Goal: Task Accomplishment & Management: Complete application form

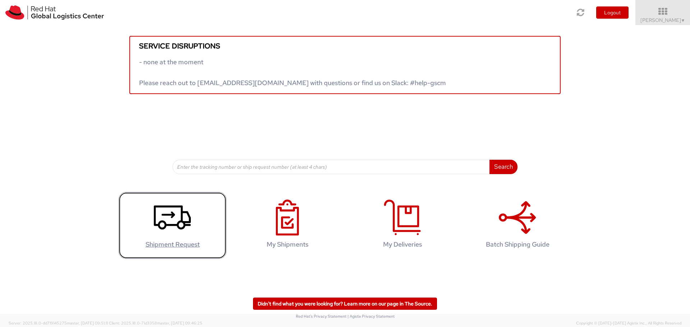
click at [200, 222] on link "Shipment Request" at bounding box center [173, 225] width 108 height 67
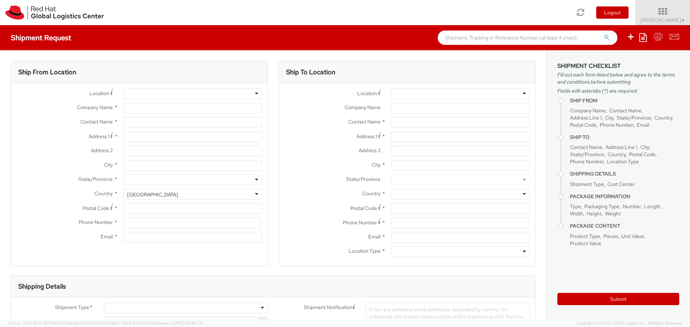
select select "775"
select select
type input "Red Hat, Inc."
type input "[PERSON_NAME]"
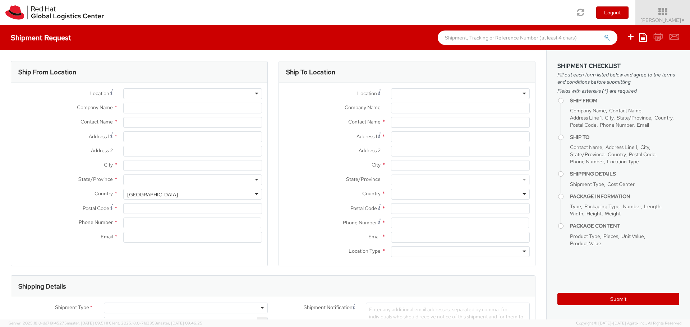
type input "[STREET_ADDRESS]"
type input "RALEIGH"
type input "27601"
type input "[PHONE_NUMBER]"
type input "[EMAIL_ADDRESS][DOMAIN_NAME]"
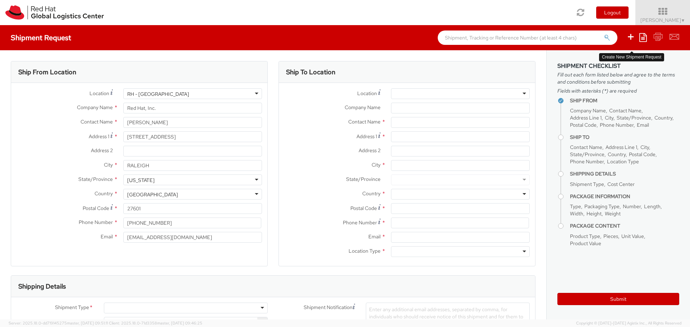
click at [631, 38] on icon at bounding box center [630, 36] width 9 height 9
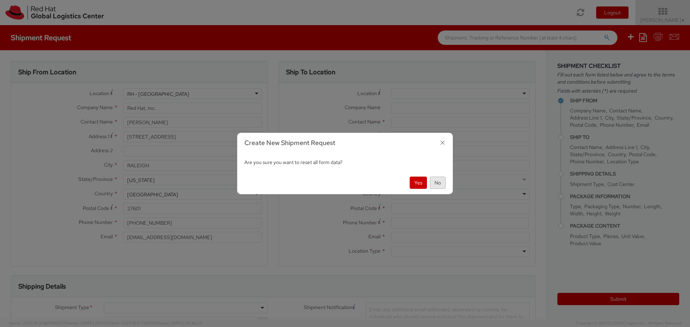
click at [438, 181] on button "No" at bounding box center [438, 183] width 16 height 12
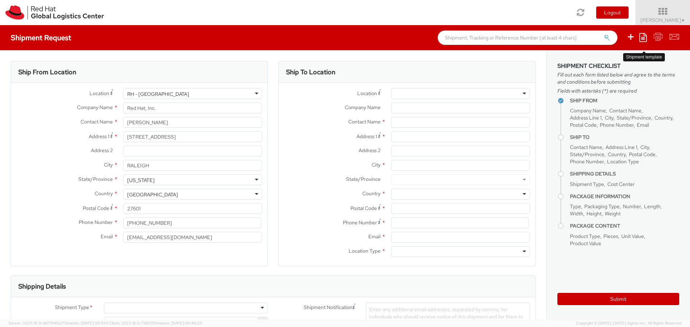
click at [642, 40] on icon at bounding box center [643, 37] width 8 height 9
click at [619, 61] on link "Create from template" at bounding box center [615, 59] width 63 height 9
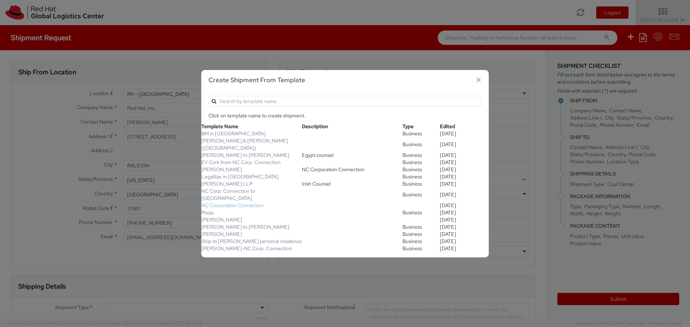
click at [247, 202] on link "NC Corporation Connection" at bounding box center [232, 205] width 63 height 6
type input "[STREET_ADDRESS]"
type input "Apex"
type input "27539"
type input "9193026036"
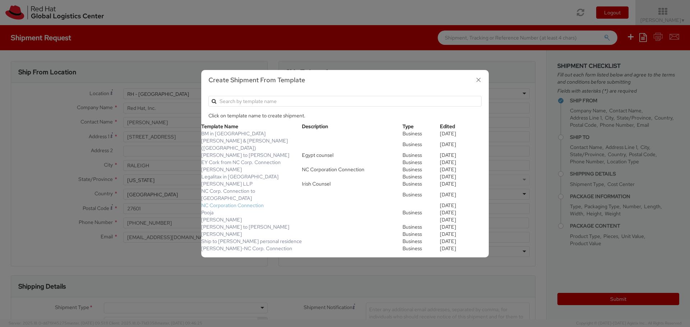
type input "NC Corporation Connection"
type input "[PERSON_NAME]"
type input "[STREET_ADDRESS]"
type input "[GEOGRAPHIC_DATA]"
type input "27615"
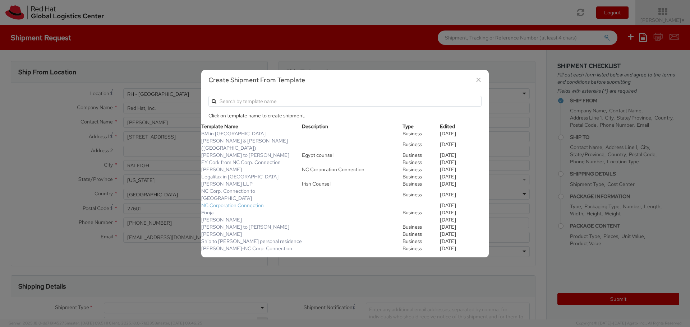
type input "[PHONE_NUMBER]"
select select
type input "1"
type input "0"
select select
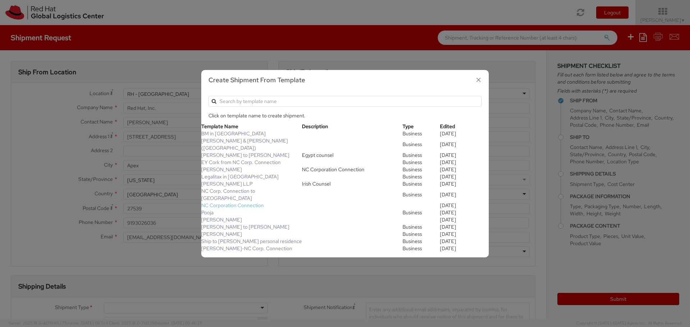
type input "0.00"
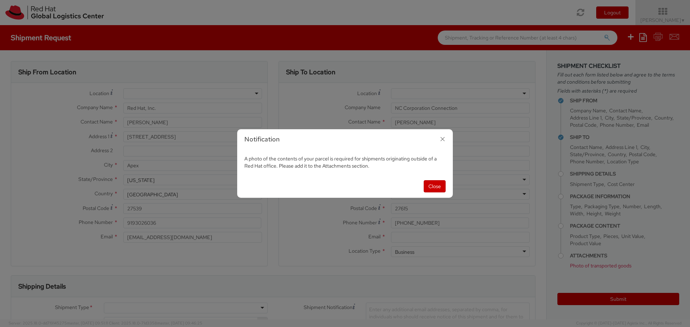
select select "781"
click at [442, 141] on icon "button" at bounding box center [442, 139] width 10 height 10
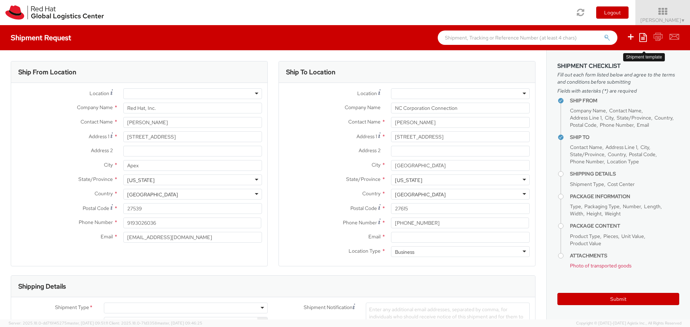
click at [644, 37] on icon at bounding box center [643, 37] width 8 height 9
click at [620, 61] on link "Create from template" at bounding box center [615, 59] width 63 height 9
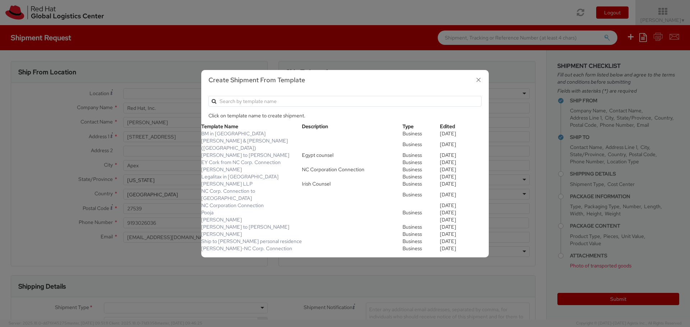
click at [242, 171] on td "[PERSON_NAME]" at bounding box center [251, 169] width 101 height 7
click at [219, 170] on link "[PERSON_NAME]" at bounding box center [221, 169] width 41 height 6
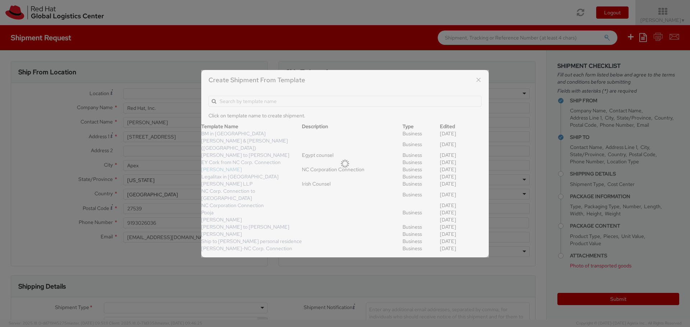
type input "[STREET_ADDRESS]"
type input "RALEIGH"
type input "27601"
type input "NC Corporate Connection"
type input "[PERSON_NAME]"
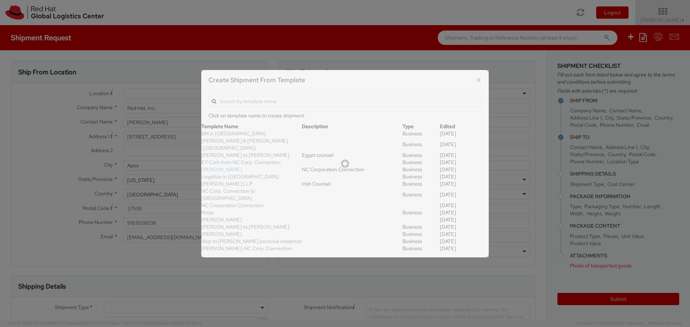
type input "Suite 100"
type input "[EMAIL_ADDRESS][DOMAIN_NAME]"
select select "DOCUMENT"
type input "9.5"
type input "12.5"
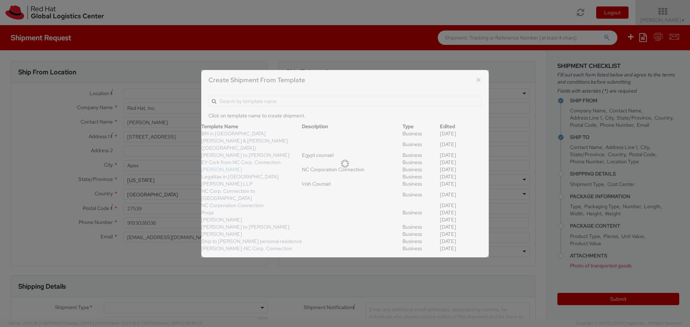
type input "0.25"
type input "1"
type input "Documents"
select select "DOCUMENT"
type input "1.00"
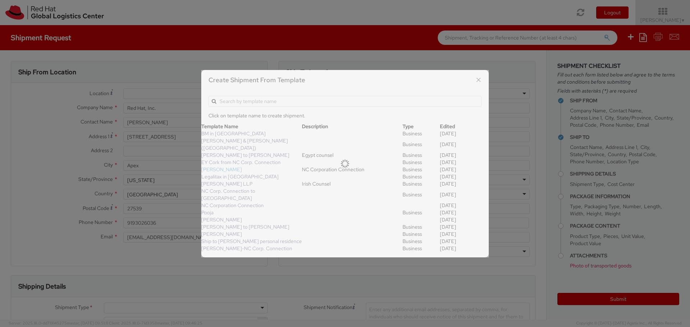
type input "1.00"
select select "781"
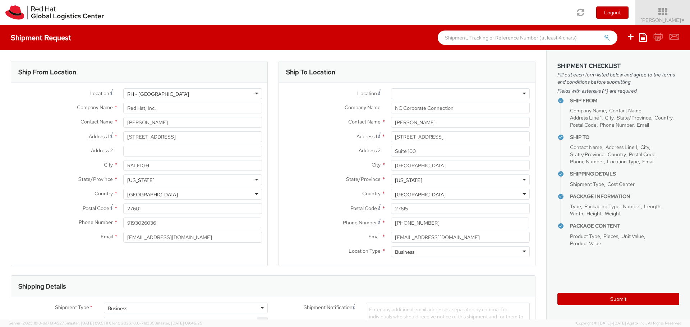
drag, startPoint x: 386, startPoint y: 131, endPoint x: 402, endPoint y: 128, distance: 16.7
click at [388, 130] on div "Contact Name * [PERSON_NAME]" at bounding box center [407, 124] width 256 height 14
click at [431, 119] on input "[PERSON_NAME]" at bounding box center [460, 122] width 139 height 11
click at [447, 137] on input "[STREET_ADDRESS]" at bounding box center [460, 137] width 139 height 11
click at [427, 122] on input "[PERSON_NAME]" at bounding box center [460, 122] width 139 height 11
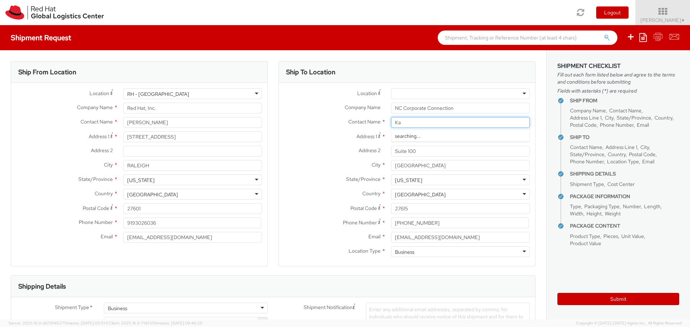
type input "K"
type input "[PERSON_NAME]"
drag, startPoint x: 436, startPoint y: 223, endPoint x: 385, endPoint y: 230, distance: 51.6
click at [387, 229] on div "Phone Number * [PHONE_NUMBER]" at bounding box center [407, 225] width 256 height 14
paste input "[PHONE_NUMBER]"
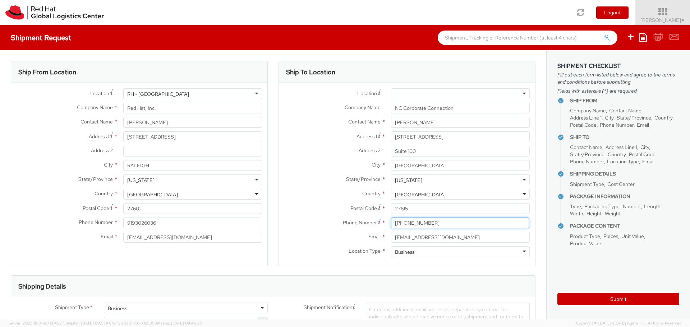
type input "[PHONE_NUMBER]"
click at [306, 174] on div "City * [GEOGRAPHIC_DATA]" at bounding box center [407, 167] width 256 height 14
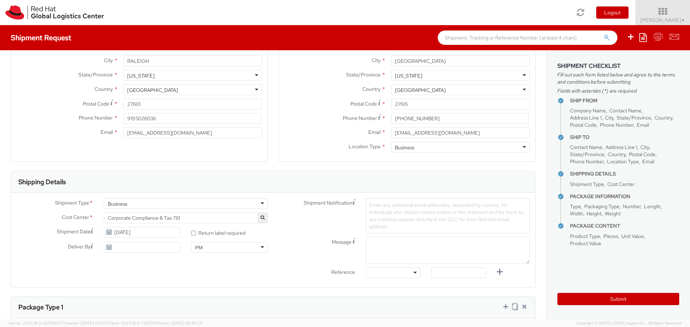
scroll to position [108, 0]
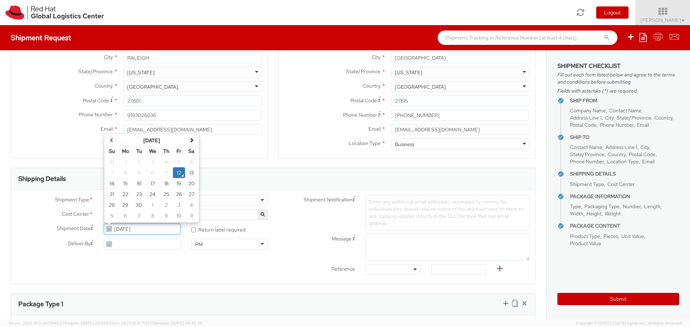
click at [152, 229] on input "[DATE]" at bounding box center [142, 229] width 77 height 11
click at [125, 184] on td "15" at bounding box center [125, 183] width 14 height 11
type input "[DATE]"
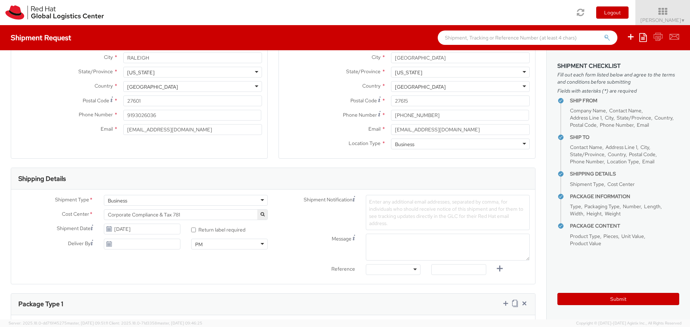
click at [262, 244] on div "PM" at bounding box center [229, 244] width 77 height 11
click at [140, 246] on input "[DATE]" at bounding box center [142, 244] width 77 height 11
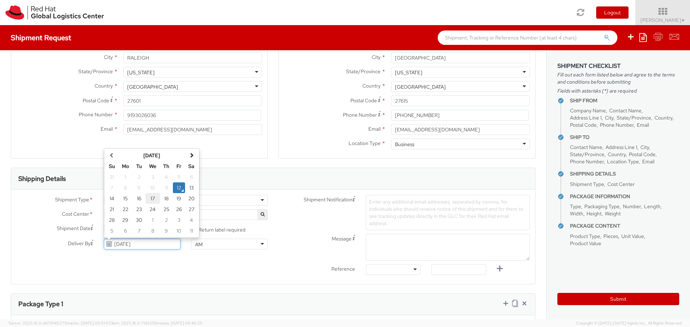
click at [149, 198] on td "17" at bounding box center [153, 198] width 14 height 11
type input "[DATE]"
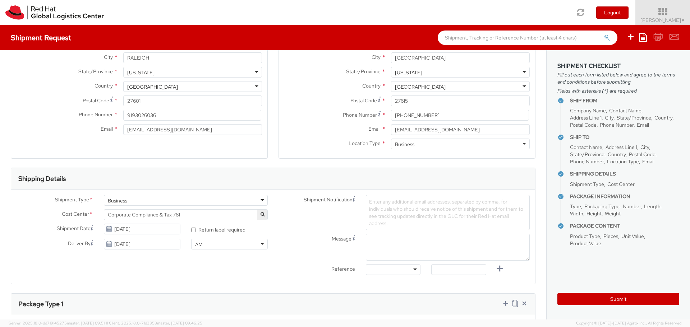
click at [296, 252] on div "Message" at bounding box center [404, 247] width 262 height 27
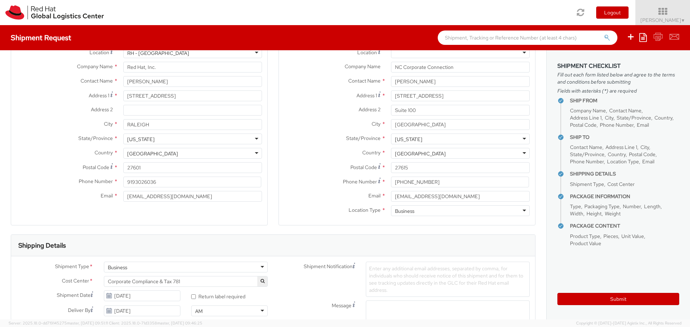
scroll to position [0, 0]
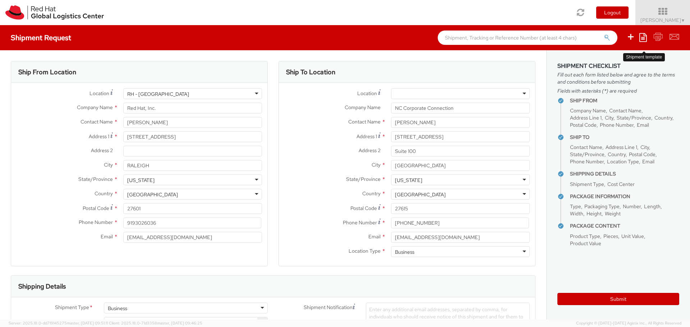
click at [643, 40] on icon at bounding box center [643, 37] width 8 height 9
click at [621, 50] on link "Save as template" at bounding box center [615, 50] width 63 height 9
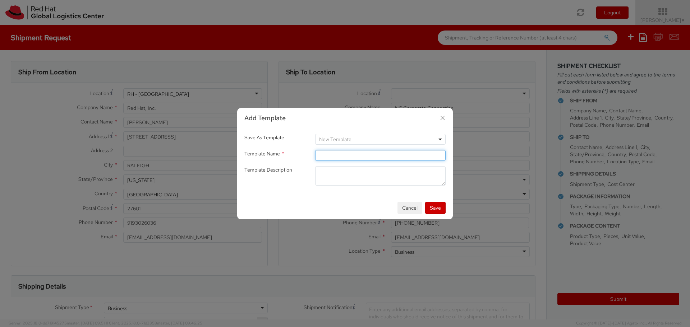
click at [344, 156] on input "Template Name *" at bounding box center [380, 155] width 130 height 11
type input "[PERSON_NAME] at NC Corp Connection"
click at [441, 204] on button "Save" at bounding box center [435, 208] width 20 height 12
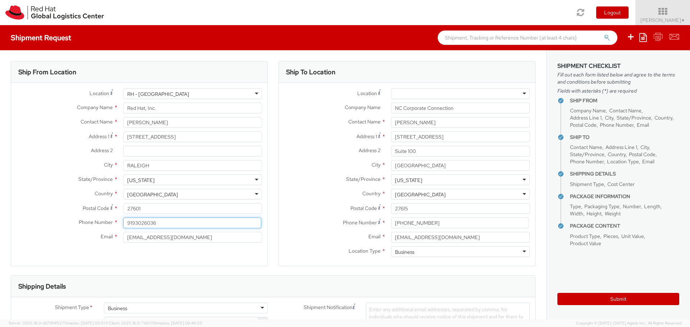
drag, startPoint x: 162, startPoint y: 222, endPoint x: 112, endPoint y: 229, distance: 51.2
click at [112, 229] on div "Phone Number * 9193026036" at bounding box center [139, 225] width 256 height 14
drag, startPoint x: 144, startPoint y: 226, endPoint x: 121, endPoint y: 230, distance: 23.3
click at [121, 230] on div "Phone Number * 9193026036" at bounding box center [139, 225] width 256 height 14
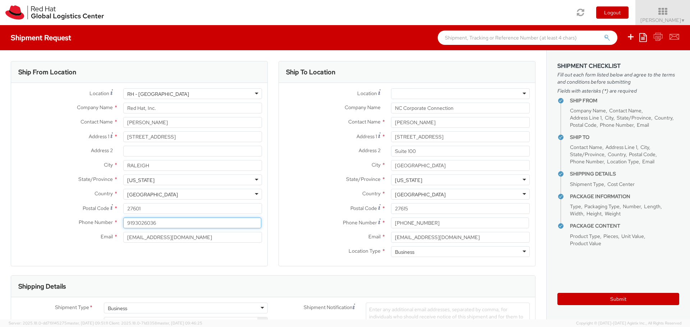
type input "6"
click at [161, 223] on input "919." at bounding box center [192, 223] width 138 height 11
click at [49, 244] on div "Email * [EMAIL_ADDRESS][DOMAIN_NAME]" at bounding box center [139, 239] width 256 height 14
click at [125, 221] on input "9197544950" at bounding box center [192, 223] width 138 height 11
click at [141, 223] on input "[PHONE_NUMBER]" at bounding box center [192, 223] width 138 height 11
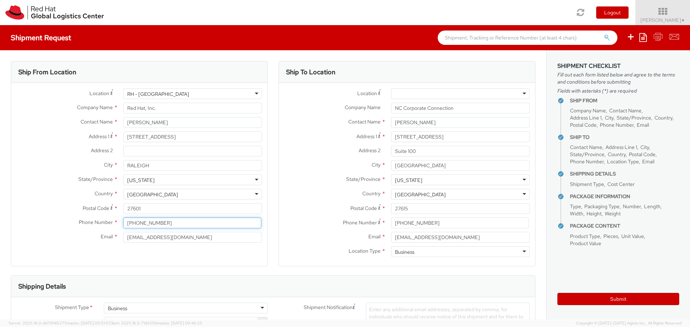
click at [151, 224] on input "[PHONE_NUMBER]" at bounding box center [192, 223] width 138 height 11
type input "[PHONE_NUMBER]"
click at [45, 242] on div "Email * [EMAIL_ADDRESS][DOMAIN_NAME]" at bounding box center [139, 237] width 256 height 11
click at [642, 40] on icon at bounding box center [643, 37] width 8 height 9
click at [615, 51] on link "Save as template" at bounding box center [615, 50] width 63 height 9
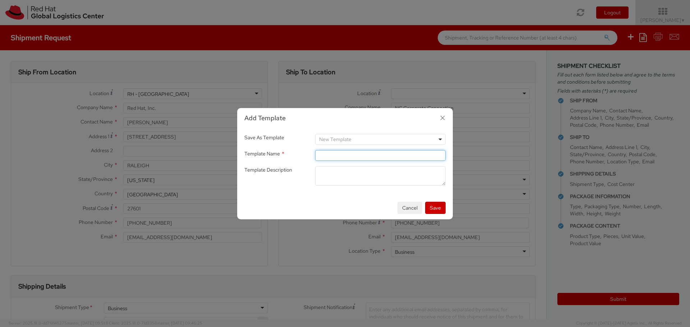
click at [354, 157] on input "Template Name *" at bounding box center [380, 155] width 130 height 11
click at [443, 136] on span "New Template" at bounding box center [380, 139] width 130 height 11
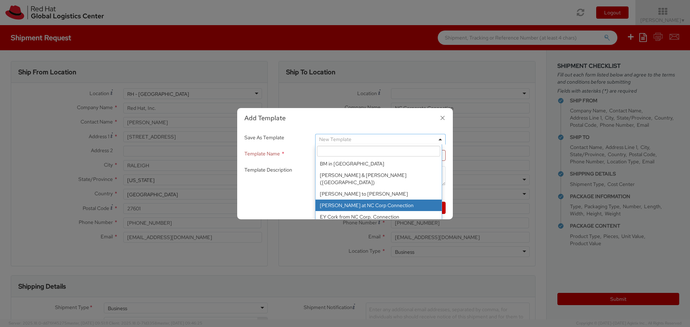
type input "[PERSON_NAME] at NC Corp Connection"
select select "51028"
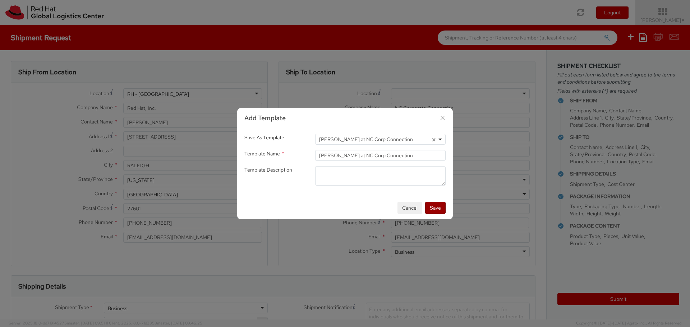
click at [434, 207] on button "Save" at bounding box center [435, 208] width 20 height 12
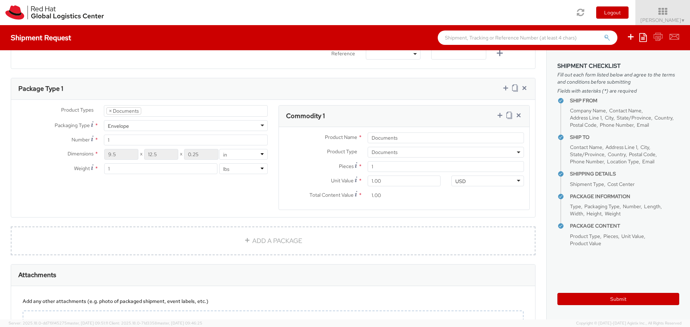
scroll to position [397, 0]
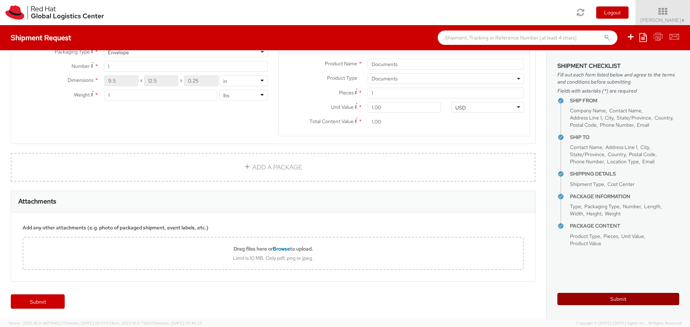
click at [628, 301] on button "Submit" at bounding box center [618, 299] width 122 height 12
